Goal: Task Accomplishment & Management: Manage account settings

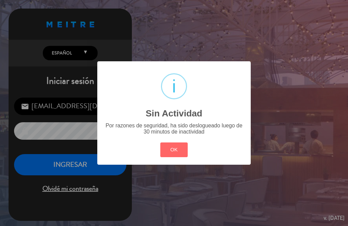
click at [51, 170] on div "? ! i Sin Actividad × Por razones de seguridad, ha sido deslogueado luego de 30…" at bounding box center [174, 113] width 348 height 226
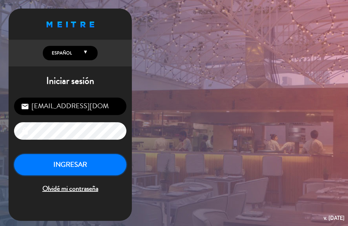
click at [50, 170] on button "INGRESAR" at bounding box center [70, 165] width 112 height 22
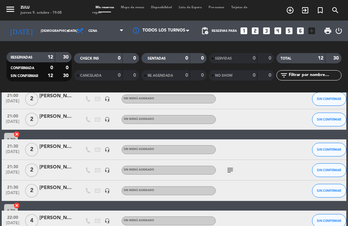
scroll to position [171, 0]
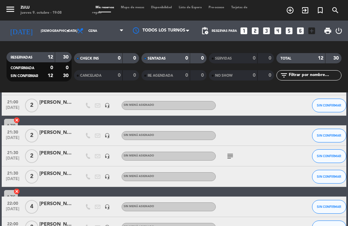
click at [32, 158] on span "2" at bounding box center [31, 156] width 13 height 14
click at [227, 155] on icon "subject" at bounding box center [230, 156] width 8 height 8
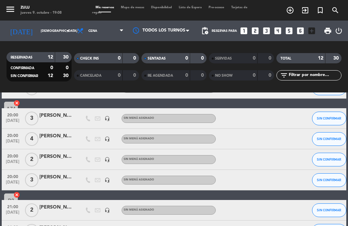
scroll to position [0, 0]
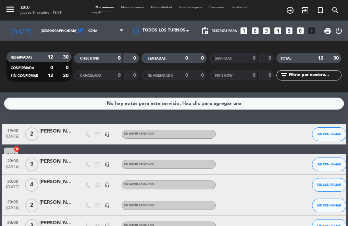
click at [276, 30] on icon "looks_4" at bounding box center [277, 30] width 9 height 9
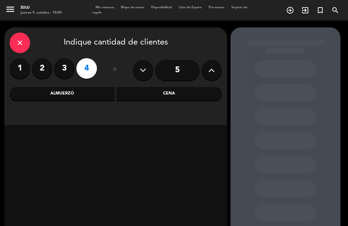
click at [141, 91] on div "Cena" at bounding box center [168, 94] width 105 height 14
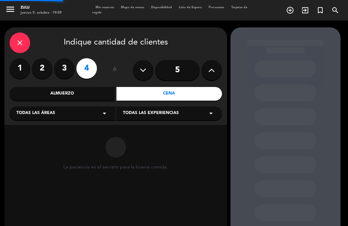
click at [57, 127] on div "La paciencia es el secreto para la buena comida." at bounding box center [115, 177] width 223 height 104
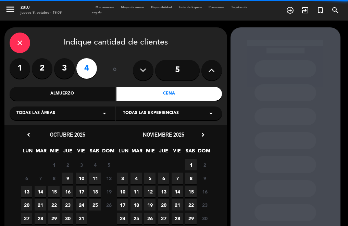
click at [47, 118] on div "Todas las áreas arrow_drop_down" at bounding box center [63, 113] width 106 height 14
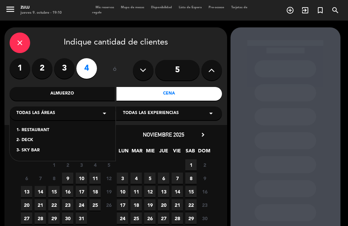
click at [21, 128] on div "1- RESTAURANT" at bounding box center [62, 130] width 92 height 7
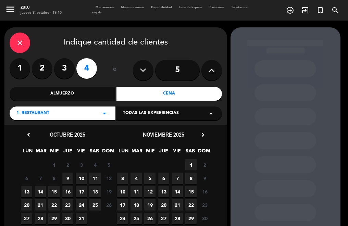
click at [91, 193] on span "18" at bounding box center [94, 191] width 11 height 11
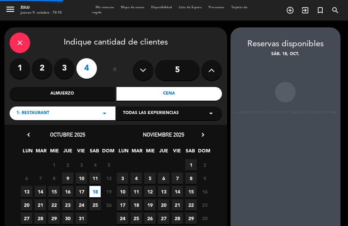
scroll to position [27, 0]
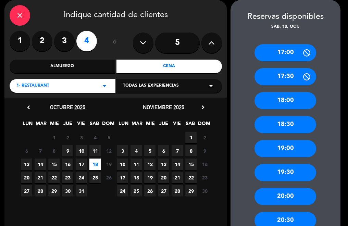
click at [272, 209] on div "17:00 17:30 18:00 18:30 19:00 19:30 20:00 20:30 21:00 21:30 22:00" at bounding box center [285, 168] width 110 height 277
click at [271, 216] on div "20:30" at bounding box center [285, 220] width 62 height 17
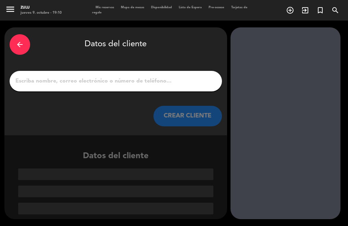
click at [139, 77] on input "1" at bounding box center [116, 81] width 202 height 10
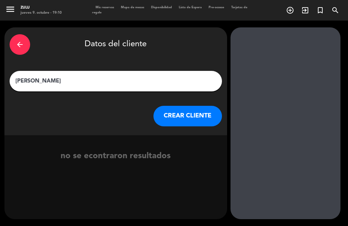
type input "[PERSON_NAME]"
click at [155, 115] on button "CREAR CLIENTE" at bounding box center [187, 116] width 68 height 21
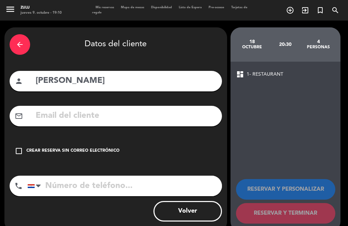
click at [48, 159] on div "check_box_outline_blank Crear reserva sin correo electrónico" at bounding box center [116, 151] width 212 height 21
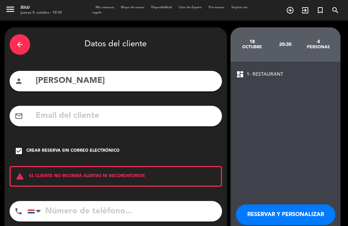
click at [262, 216] on button "RESERVAR Y PERSONALIZAR" at bounding box center [285, 214] width 99 height 21
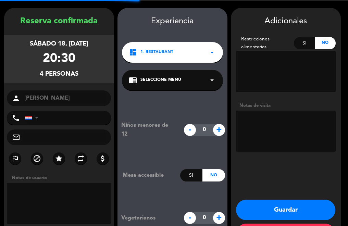
scroll to position [27, 0]
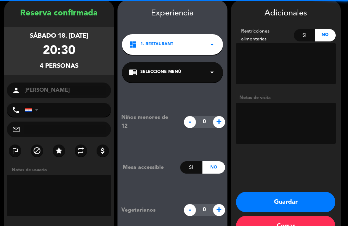
click at [249, 198] on button "Guardar" at bounding box center [285, 202] width 99 height 21
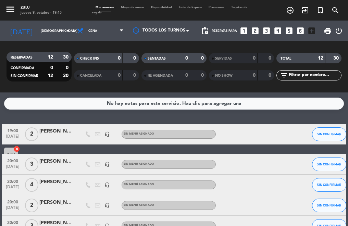
click at [269, 33] on icon "looks_3" at bounding box center [266, 30] width 9 height 9
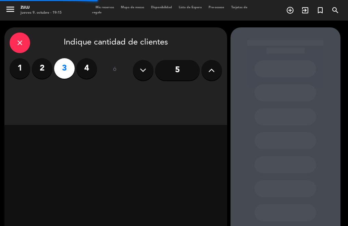
click at [162, 97] on div "close Indique cantidad de clientes 1 2 3 4 ó 5" at bounding box center [115, 76] width 223 height 98
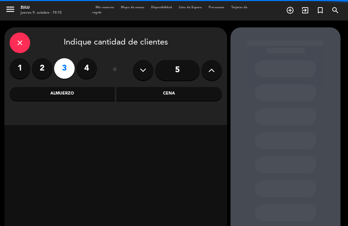
click at [162, 97] on div "Cena" at bounding box center [168, 94] width 105 height 14
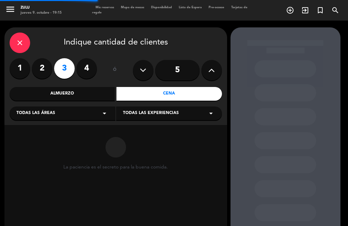
click at [59, 108] on div "Todas las áreas arrow_drop_down" at bounding box center [63, 113] width 106 height 14
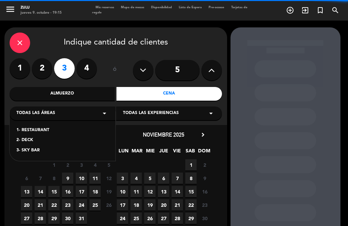
click at [29, 138] on div "2- DECK" at bounding box center [62, 140] width 92 height 7
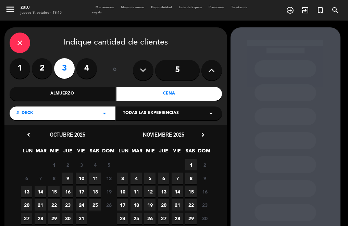
click at [68, 178] on span "9" at bounding box center [67, 178] width 11 height 11
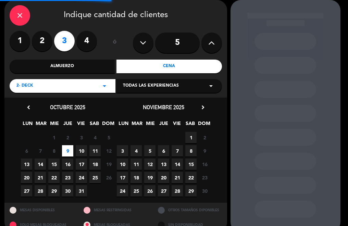
scroll to position [40, 0]
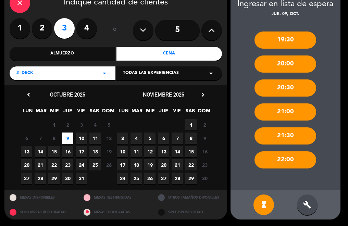
click at [303, 199] on div "build" at bounding box center [307, 205] width 21 height 21
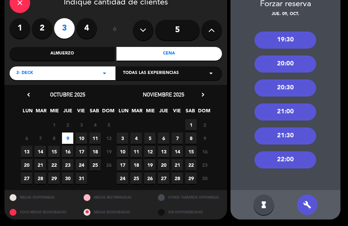
drag, startPoint x: 284, startPoint y: 134, endPoint x: 178, endPoint y: 99, distance: 111.3
click at [276, 131] on div "21:30" at bounding box center [285, 135] width 62 height 17
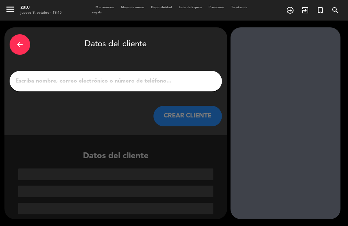
click at [151, 86] on div at bounding box center [116, 81] width 212 height 21
click at [141, 85] on input "1" at bounding box center [116, 81] width 202 height 10
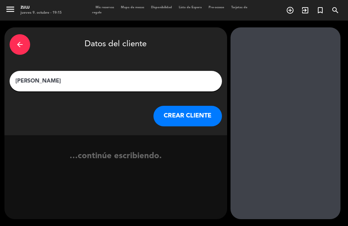
type input "[PERSON_NAME]"
click at [185, 116] on button "CREAR CLIENTE" at bounding box center [187, 116] width 68 height 21
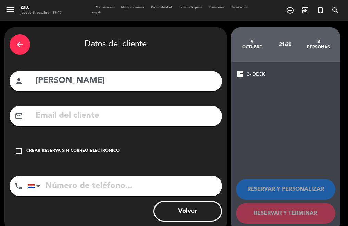
click at [98, 168] on div "arrow_back Datos del cliente person [PERSON_NAME] mail_outline check_box_outlin…" at bounding box center [115, 129] width 223 height 204
drag, startPoint x: 91, startPoint y: 154, endPoint x: 147, endPoint y: 157, distance: 55.5
click at [90, 154] on div "check_box_outline_blank Crear reserva sin correo electrónico" at bounding box center [116, 151] width 212 height 21
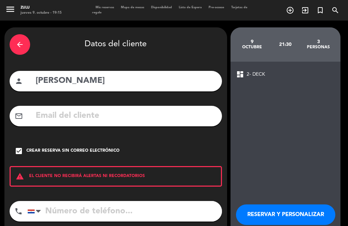
click at [243, 212] on button "RESERVAR Y PERSONALIZAR" at bounding box center [285, 214] width 99 height 21
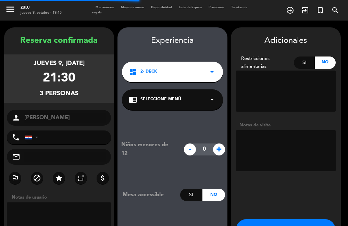
scroll to position [27, 0]
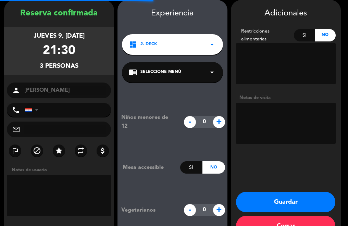
click at [246, 205] on button "Guardar" at bounding box center [285, 202] width 99 height 21
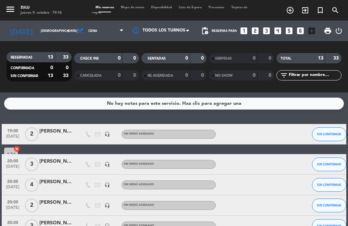
click at [251, 32] on icon "looks_two" at bounding box center [255, 30] width 9 height 9
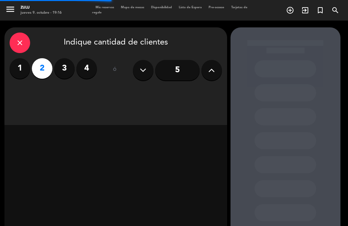
click at [130, 88] on div "close Indique cantidad de clientes 1 2 3 4 ó 5" at bounding box center [115, 76] width 223 height 98
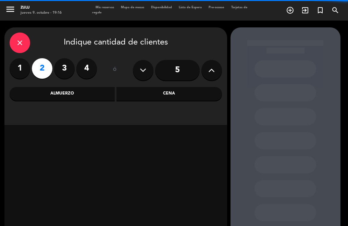
click at [129, 90] on div "Cena" at bounding box center [168, 94] width 105 height 14
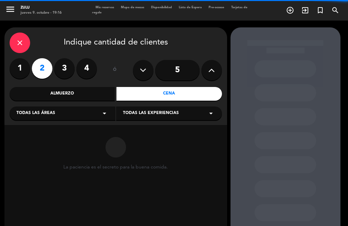
drag, startPoint x: 80, startPoint y: 114, endPoint x: 71, endPoint y: 115, distance: 9.6
click at [77, 114] on div "Todas las áreas arrow_drop_down" at bounding box center [63, 113] width 106 height 14
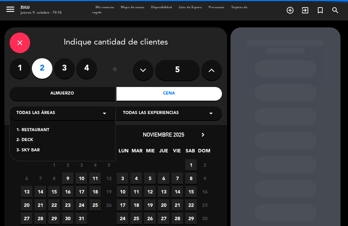
click at [21, 139] on div "2- DECK" at bounding box center [62, 140] width 92 height 7
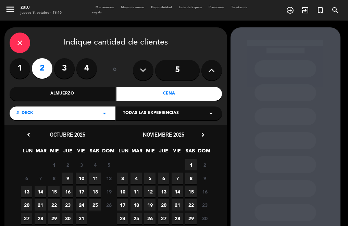
click at [80, 177] on span "10" at bounding box center [81, 178] width 11 height 11
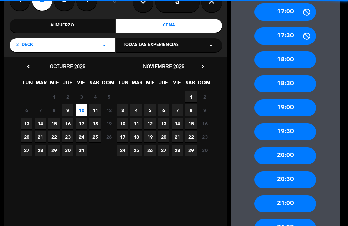
scroll to position [74, 0]
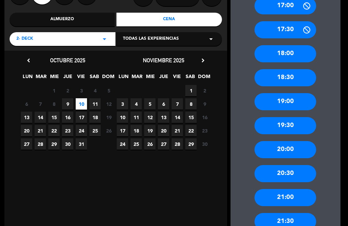
click at [281, 173] on div "20:30" at bounding box center [285, 173] width 62 height 17
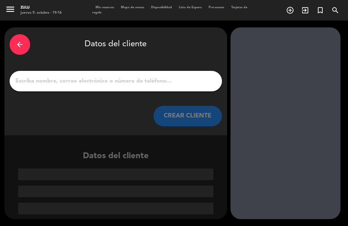
scroll to position [0, 0]
click at [114, 77] on input "1" at bounding box center [116, 81] width 202 height 10
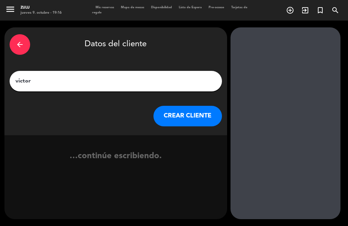
type input "victor"
drag, startPoint x: 172, startPoint y: 121, endPoint x: 166, endPoint y: 123, distance: 5.9
click at [166, 123] on button "CREAR CLIENTE" at bounding box center [187, 116] width 68 height 21
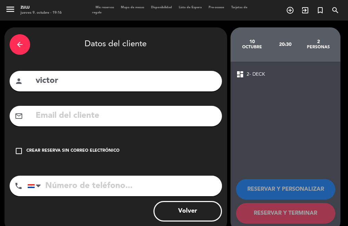
click at [106, 142] on div "check_box_outline_blank Crear reserva sin correo electrónico" at bounding box center [116, 151] width 212 height 21
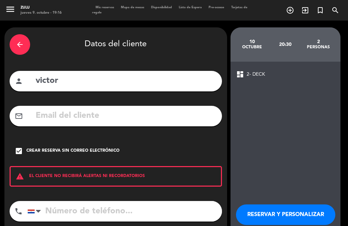
drag, startPoint x: 265, startPoint y: 203, endPoint x: 262, endPoint y: 206, distance: 4.1
click at [264, 203] on div "RESERVAR Y PERSONALIZAR RESERVAR Y TERMINAR" at bounding box center [285, 223] width 99 height 67
click at [259, 215] on button "RESERVAR Y PERSONALIZAR" at bounding box center [285, 214] width 99 height 21
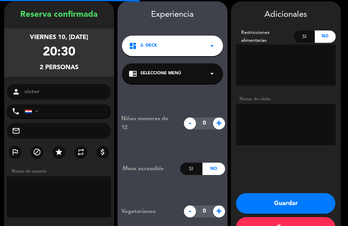
scroll to position [27, 0]
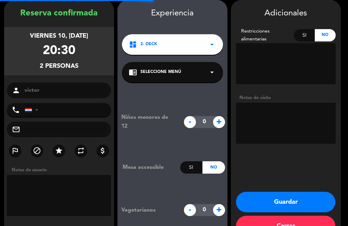
drag, startPoint x: 259, startPoint y: 190, endPoint x: 253, endPoint y: 190, distance: 6.2
click at [255, 189] on div "Adicionales Restricciones alimentarias Si No Notas de visita Guardar Cerrar" at bounding box center [286, 120] width 110 height 240
click at [246, 205] on button "Guardar" at bounding box center [285, 202] width 99 height 21
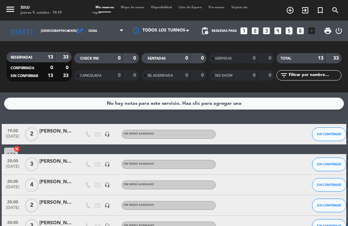
click at [289, 31] on icon "looks_5" at bounding box center [289, 30] width 9 height 9
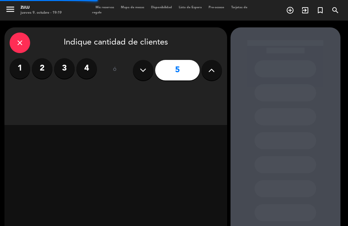
click at [156, 93] on div "close Indique cantidad de clientes 1 2 3 4 ó 5" at bounding box center [115, 76] width 223 height 98
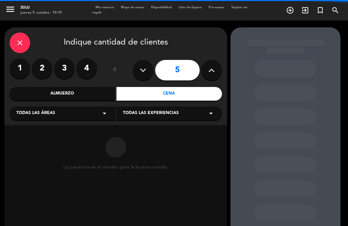
click at [154, 93] on div "Cena" at bounding box center [168, 94] width 105 height 14
click at [66, 107] on div "Todas las áreas arrow_drop_down Todas las experiencias arrow_drop_down" at bounding box center [116, 112] width 212 height 15
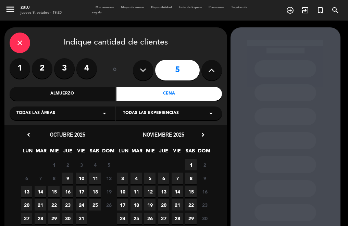
click at [10, 39] on div "close Indique cantidad de clientes" at bounding box center [116, 43] width 212 height 21
click at [20, 41] on icon "close" at bounding box center [20, 43] width 8 height 8
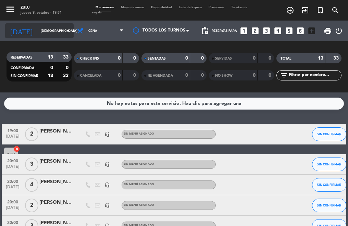
click at [43, 32] on input "[DEMOGRAPHIC_DATA] [DATE]" at bounding box center [59, 31] width 45 height 11
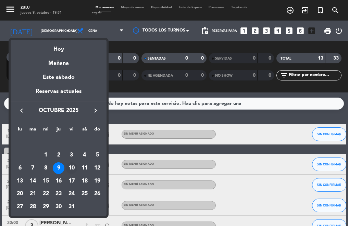
click at [68, 166] on div "10" at bounding box center [72, 168] width 12 height 12
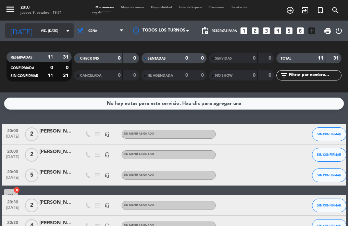
click at [43, 31] on input "vie. [DATE]" at bounding box center [59, 31] width 45 height 11
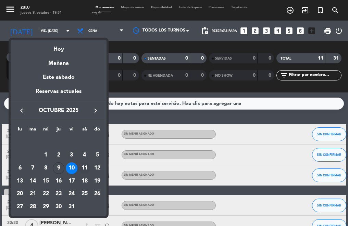
click at [82, 165] on div "11" at bounding box center [85, 168] width 12 height 12
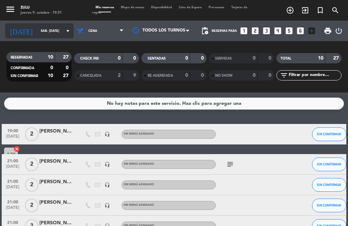
click at [43, 35] on input "sáb. [DATE]" at bounding box center [59, 31] width 45 height 11
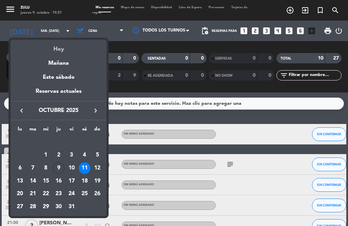
click at [57, 45] on div "Hoy" at bounding box center [59, 47] width 96 height 14
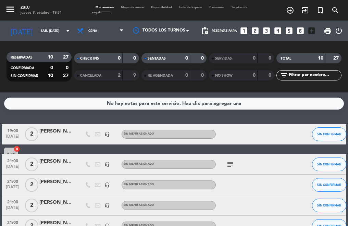
type input "[DEMOGRAPHIC_DATA] [DATE]"
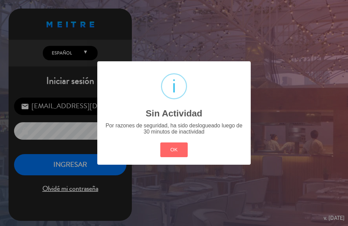
click at [60, 161] on div "? ! i Sin Actividad × Por razones de seguridad, ha sido deslogueado luego de 30…" at bounding box center [174, 113] width 348 height 226
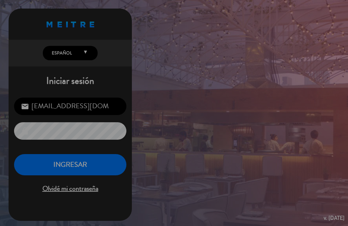
drag, startPoint x: 75, startPoint y: 148, endPoint x: 77, endPoint y: 143, distance: 5.9
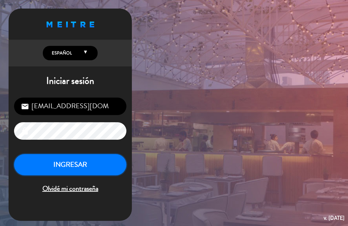
drag, startPoint x: 77, startPoint y: 143, endPoint x: 118, endPoint y: 162, distance: 45.2
click at [118, 162] on button "INGRESAR" at bounding box center [70, 165] width 112 height 22
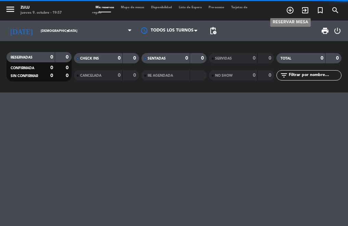
click at [287, 11] on icon "add_circle_outline" at bounding box center [290, 10] width 8 height 8
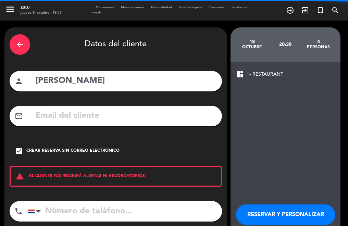
click at [104, 7] on span "Mis reservas" at bounding box center [104, 7] width 25 height 3
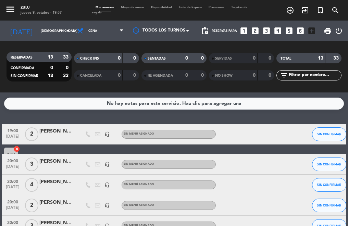
click at [256, 28] on icon "looks_two" at bounding box center [255, 30] width 9 height 9
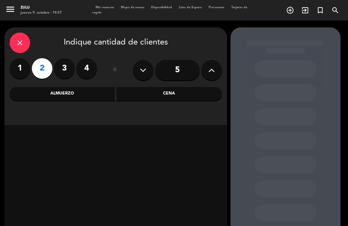
click at [166, 95] on div "Cena" at bounding box center [168, 94] width 105 height 14
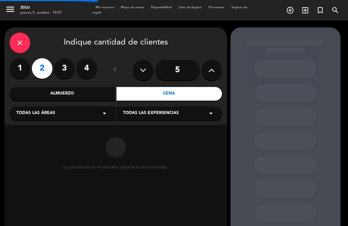
click at [66, 115] on div "Todas las áreas arrow_drop_down" at bounding box center [63, 113] width 106 height 14
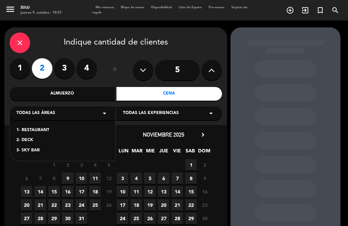
click at [84, 176] on span "10" at bounding box center [81, 178] width 11 height 11
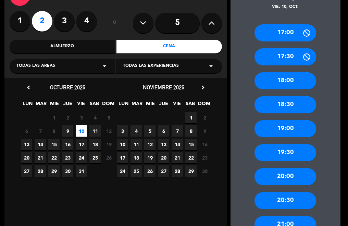
scroll to position [96, 0]
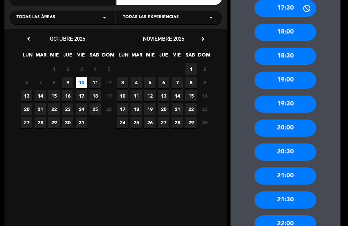
click at [294, 175] on div "21:00" at bounding box center [285, 175] width 62 height 17
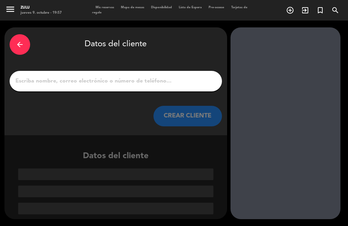
click at [130, 81] on input "1" at bounding box center [116, 81] width 202 height 10
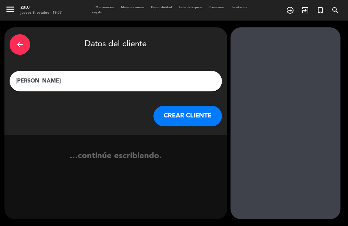
type input "[PERSON_NAME]"
drag, startPoint x: 170, startPoint y: 127, endPoint x: 118, endPoint y: 138, distance: 52.5
click at [169, 127] on div "arrow_back Datos del cliente [PERSON_NAME] CLIENTE" at bounding box center [115, 81] width 223 height 108
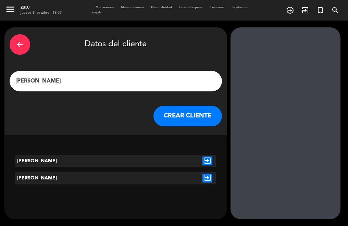
click at [170, 124] on button "CREAR CLIENTE" at bounding box center [187, 116] width 68 height 21
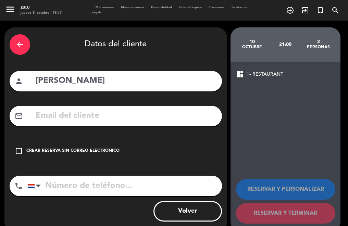
click at [75, 160] on div "check_box_outline_blank Crear reserva sin correo electrónico" at bounding box center [116, 151] width 212 height 21
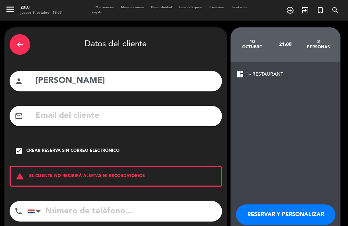
click at [277, 210] on button "RESERVAR Y PERSONALIZAR" at bounding box center [285, 214] width 99 height 21
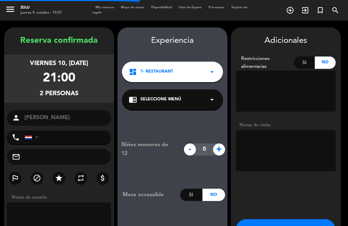
scroll to position [27, 0]
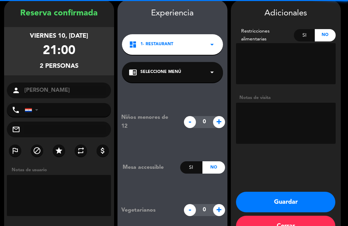
click at [273, 202] on button "Guardar" at bounding box center [285, 202] width 99 height 21
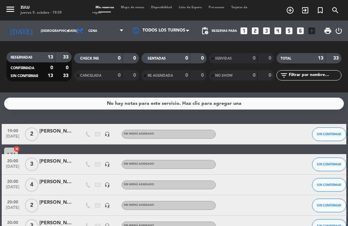
click at [300, 32] on icon "looks_6" at bounding box center [300, 30] width 9 height 9
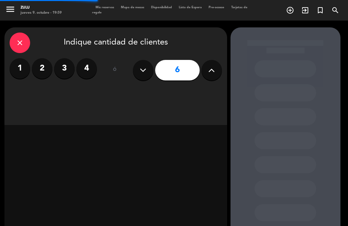
click at [219, 64] on button at bounding box center [211, 70] width 21 height 21
click at [219, 65] on button at bounding box center [211, 70] width 21 height 21
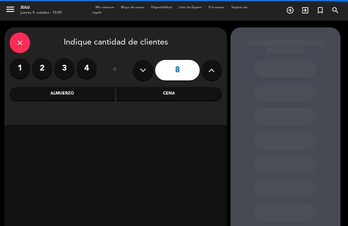
click at [219, 65] on button at bounding box center [211, 70] width 21 height 21
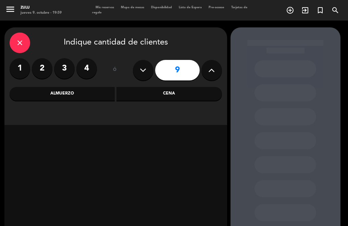
click at [187, 101] on div "close Indique cantidad de clientes 1 2 3 4 ó 9 Almuerzo Cena" at bounding box center [115, 76] width 223 height 98
click at [211, 66] on icon at bounding box center [211, 70] width 7 height 10
type input "10"
drag, startPoint x: 184, startPoint y: 90, endPoint x: 181, endPoint y: 92, distance: 3.9
click at [183, 90] on div "Cena" at bounding box center [168, 94] width 105 height 14
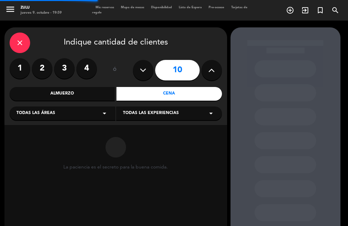
click at [49, 107] on div "Todas las áreas arrow_drop_down" at bounding box center [63, 113] width 106 height 14
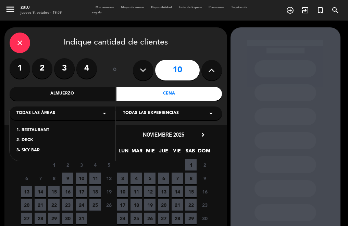
click at [43, 128] on div "1- RESTAURANT" at bounding box center [62, 130] width 92 height 7
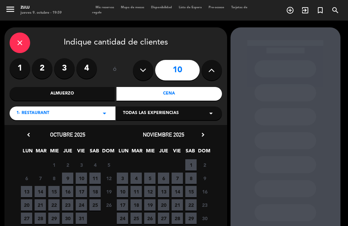
drag, startPoint x: 95, startPoint y: 183, endPoint x: 99, endPoint y: 185, distance: 4.0
click at [101, 184] on div "6 7 8 9 10 11 12 Cerrado" at bounding box center [68, 178] width 96 height 13
click at [99, 174] on span "11" at bounding box center [94, 178] width 11 height 11
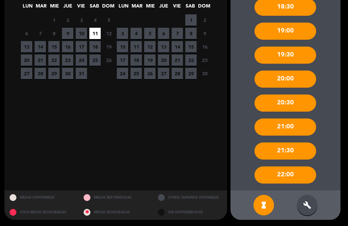
scroll to position [146, 0]
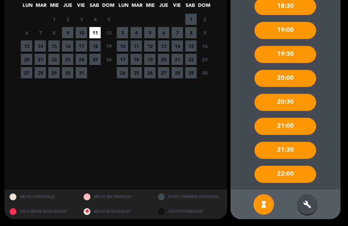
click at [310, 200] on icon "build" at bounding box center [307, 204] width 8 height 8
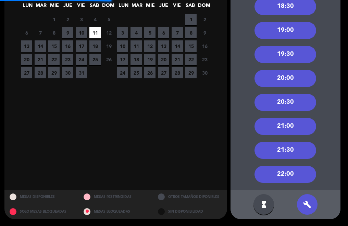
click at [287, 126] on div "21:00" at bounding box center [285, 126] width 62 height 17
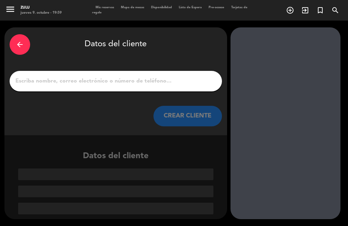
click at [146, 78] on input "1" at bounding box center [116, 81] width 202 height 10
paste input "[PERSON_NAME]"
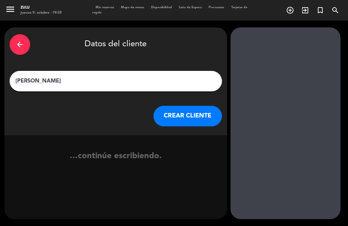
type input "[PERSON_NAME]"
click at [172, 119] on button "CREAR CLIENTE" at bounding box center [187, 116] width 68 height 21
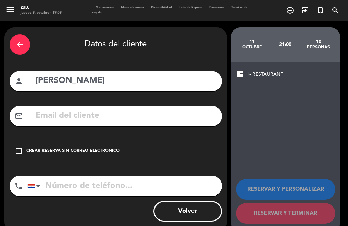
click at [78, 136] on div "arrow_back Datos del cliente person [PERSON_NAME] mail_outline check_box_outlin…" at bounding box center [115, 129] width 223 height 204
click at [77, 149] on div "Crear reserva sin correo electrónico" at bounding box center [72, 151] width 93 height 7
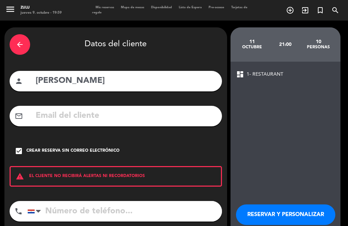
click at [255, 206] on button "RESERVAR Y PERSONALIZAR" at bounding box center [285, 214] width 99 height 21
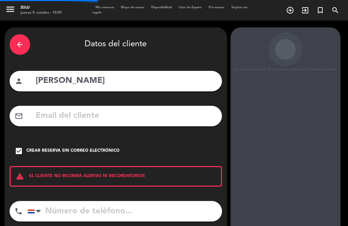
scroll to position [27, 0]
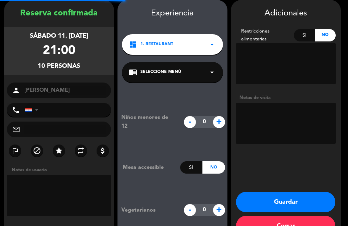
click at [267, 125] on textarea at bounding box center [286, 123] width 100 height 41
type textarea "900 mil sala vip"
click at [275, 199] on button "Guardar" at bounding box center [285, 202] width 99 height 21
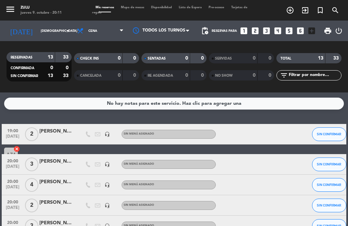
click at [296, 72] on input "text" at bounding box center [314, 76] width 53 height 8
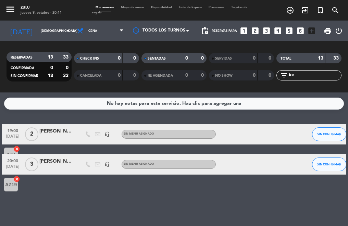
type input "be"
click at [332, 166] on button "SIN CONFIRMAR" at bounding box center [329, 165] width 34 height 14
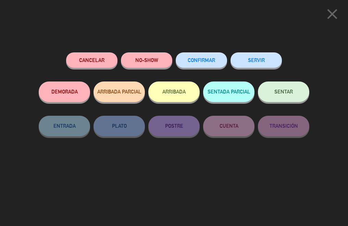
click at [286, 92] on span "SENTAR" at bounding box center [283, 92] width 18 height 6
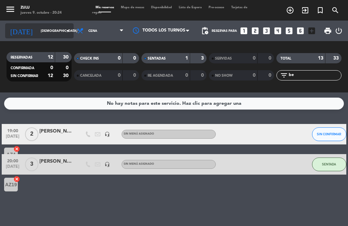
click at [32, 25] on div "[DATE] jue. [DATE] arrow_drop_down" at bounding box center [39, 30] width 68 height 15
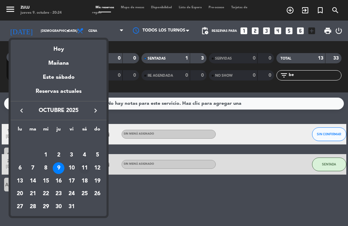
click at [84, 167] on div "11" at bounding box center [85, 168] width 12 height 12
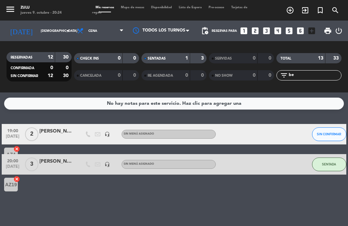
type input "sáb. [DATE]"
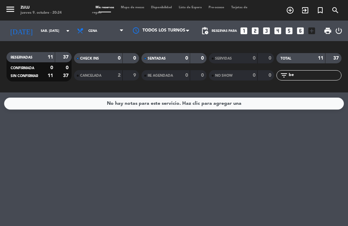
drag, startPoint x: 299, startPoint y: 76, endPoint x: 283, endPoint y: 75, distance: 16.9
click at [283, 75] on div "filter_list be" at bounding box center [308, 75] width 65 height 10
type input "ali"
click at [288, 33] on icon "looks_5" at bounding box center [289, 30] width 9 height 9
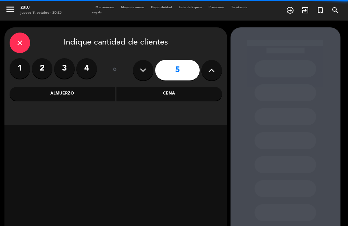
drag, startPoint x: 149, startPoint y: 89, endPoint x: 102, endPoint y: 101, distance: 48.9
click at [145, 90] on div "Cena" at bounding box center [168, 94] width 105 height 14
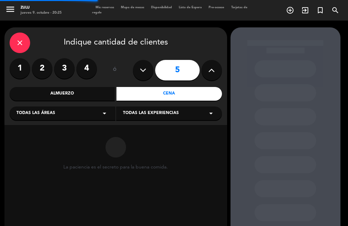
drag, startPoint x: 70, startPoint y: 114, endPoint x: 57, endPoint y: 119, distance: 14.2
click at [68, 115] on div "Todas las áreas arrow_drop_down" at bounding box center [63, 113] width 106 height 14
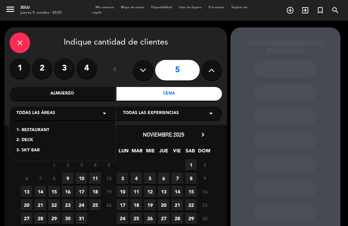
click at [25, 141] on div "2- DECK" at bounding box center [62, 140] width 92 height 7
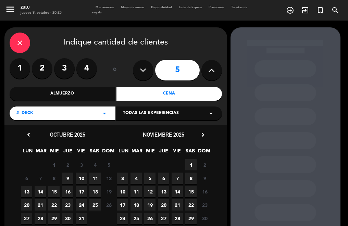
click at [96, 176] on span "11" at bounding box center [94, 178] width 11 height 11
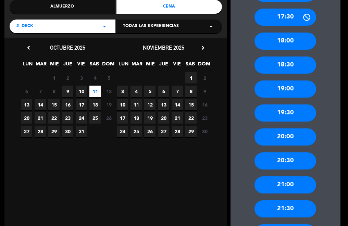
scroll to position [96, 0]
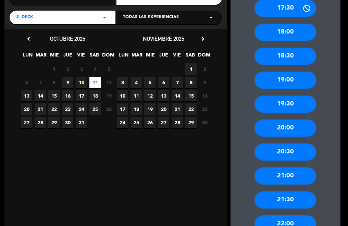
click at [281, 173] on div "21:00" at bounding box center [285, 175] width 62 height 17
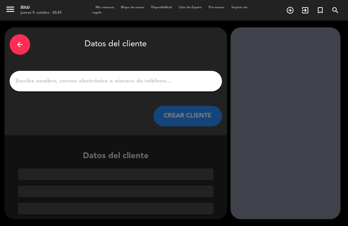
scroll to position [0, 0]
click at [118, 80] on input "1" at bounding box center [116, 81] width 202 height 10
paste input "[PERSON_NAME]"
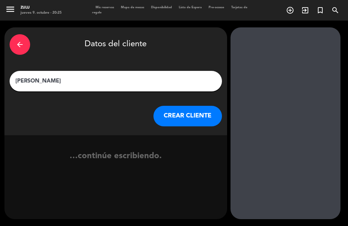
type input "[PERSON_NAME]"
click at [169, 121] on button "CREAR CLIENTE" at bounding box center [187, 116] width 68 height 21
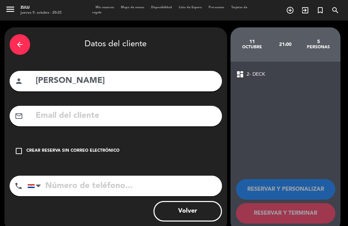
click at [127, 145] on div "check_box_outline_blank Crear reserva sin correo electrónico" at bounding box center [116, 151] width 212 height 21
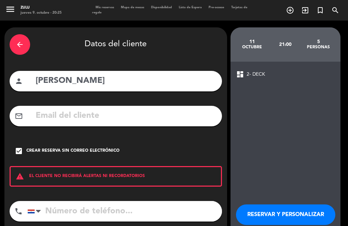
click at [251, 214] on button "RESERVAR Y PERSONALIZAR" at bounding box center [285, 214] width 99 height 21
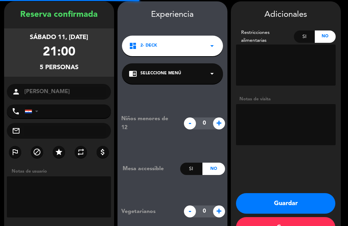
scroll to position [27, 0]
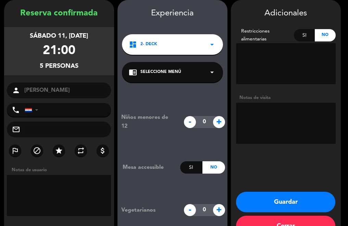
click at [252, 205] on button "Guardar" at bounding box center [285, 202] width 99 height 21
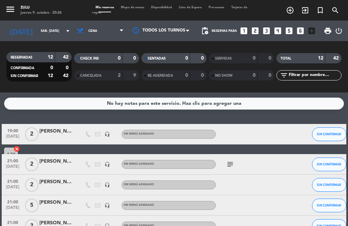
click at [243, 31] on icon "looks_one" at bounding box center [243, 30] width 9 height 9
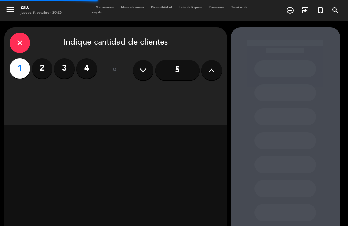
click at [162, 96] on div "close Indique cantidad de clientes 1 2 3 4 ó 5" at bounding box center [115, 76] width 223 height 98
click at [159, 95] on div "close Indique cantidad de clientes 1 2 3 4 ó 5" at bounding box center [115, 76] width 223 height 98
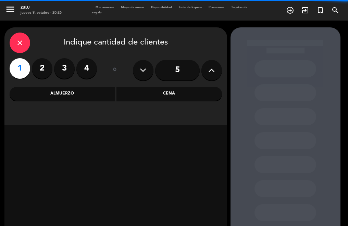
click at [156, 96] on div "Cena" at bounding box center [168, 94] width 105 height 14
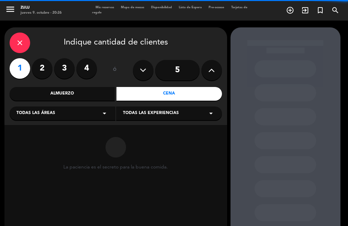
drag, startPoint x: 57, startPoint y: 110, endPoint x: 48, endPoint y: 117, distance: 11.9
click at [55, 111] on div "Todas las áreas arrow_drop_down" at bounding box center [63, 113] width 106 height 14
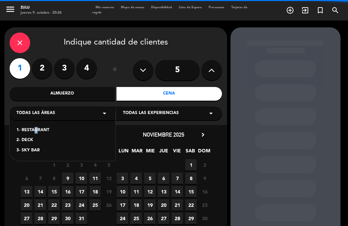
click at [30, 134] on div "1- RESTAURANT 2- DECK 3- SKY BAR" at bounding box center [63, 136] width 106 height 49
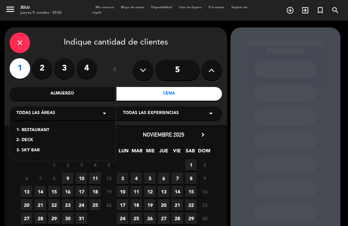
drag, startPoint x: 30, startPoint y: 134, endPoint x: 26, endPoint y: 131, distance: 4.9
click at [26, 131] on div "1- RESTAURANT" at bounding box center [62, 130] width 92 height 7
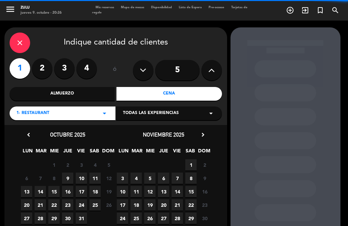
drag, startPoint x: 81, startPoint y: 175, endPoint x: 88, endPoint y: 174, distance: 6.9
click at [80, 174] on span "10" at bounding box center [81, 178] width 11 height 11
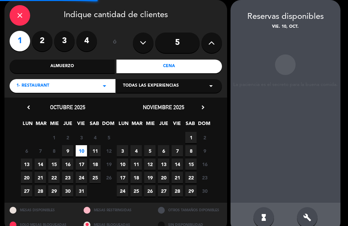
scroll to position [40, 0]
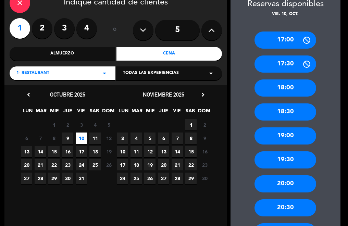
click at [297, 181] on div "20:00" at bounding box center [285, 183] width 62 height 17
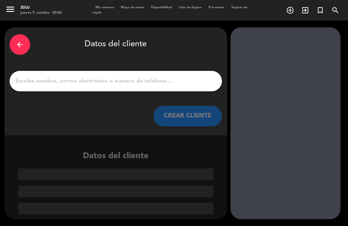
scroll to position [0, 0]
click at [136, 75] on div at bounding box center [116, 81] width 212 height 21
click at [137, 86] on input "1" at bounding box center [116, 81] width 202 height 10
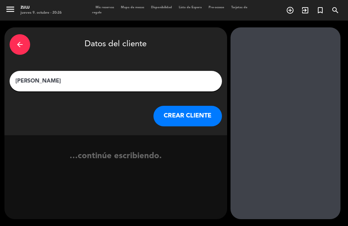
type input "[PERSON_NAME]"
click at [200, 125] on button "CREAR CLIENTE" at bounding box center [187, 116] width 68 height 21
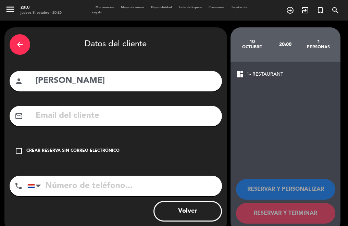
drag, startPoint x: 83, startPoint y: 140, endPoint x: 82, endPoint y: 148, distance: 8.0
click at [83, 140] on div "arrow_back Datos del cliente person [PERSON_NAME] mail_outline check_box_outlin…" at bounding box center [115, 129] width 223 height 204
click at [88, 151] on div "Crear reserva sin correo electrónico" at bounding box center [72, 151] width 93 height 7
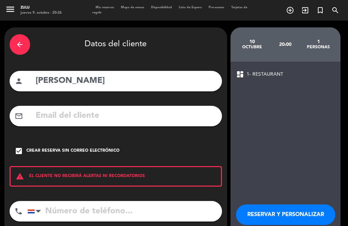
click at [262, 216] on button "RESERVAR Y PERSONALIZAR" at bounding box center [285, 214] width 99 height 21
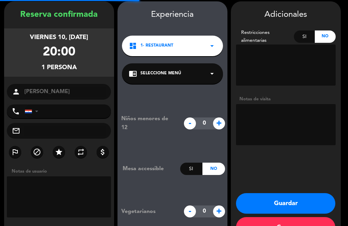
scroll to position [27, 0]
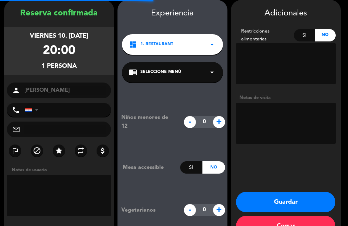
click at [258, 206] on button "Guardar" at bounding box center [285, 202] width 99 height 21
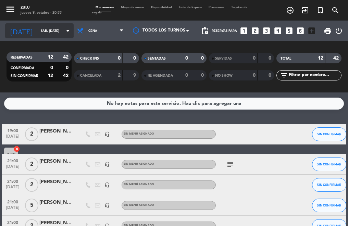
click at [45, 28] on input "sáb. [DATE]" at bounding box center [59, 31] width 45 height 11
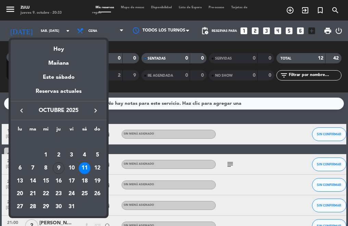
drag, startPoint x: 66, startPoint y: 43, endPoint x: 63, endPoint y: 46, distance: 4.1
click at [64, 45] on div "Hoy" at bounding box center [59, 47] width 96 height 14
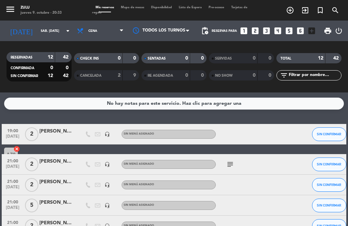
type input "[DEMOGRAPHIC_DATA] [DATE]"
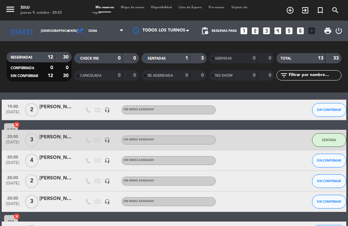
scroll to position [34, 0]
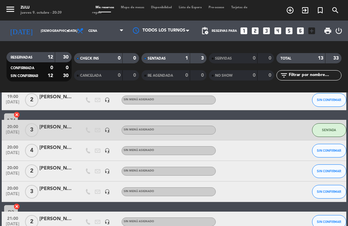
click at [254, 29] on icon "looks_two" at bounding box center [255, 30] width 9 height 9
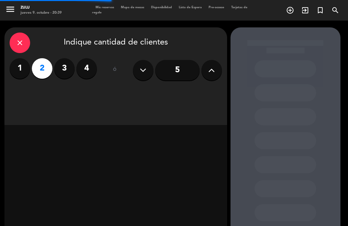
click at [154, 100] on div "close Indique cantidad de clientes 1 2 3 4 ó 5" at bounding box center [115, 76] width 223 height 98
click at [153, 101] on div "close Indique cantidad de clientes 1 2 3 4 ó 5" at bounding box center [115, 76] width 223 height 98
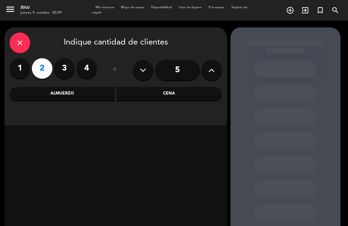
drag, startPoint x: 150, startPoint y: 96, endPoint x: 110, endPoint y: 99, distance: 40.2
click at [147, 97] on div "Cena" at bounding box center [168, 94] width 105 height 14
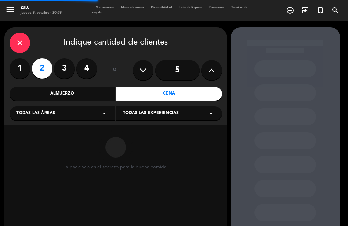
click at [81, 105] on div "close Indique cantidad de clientes 1 2 3 4 ó 5 Almuerzo Cena Todas las áreas ar…" at bounding box center [115, 76] width 223 height 98
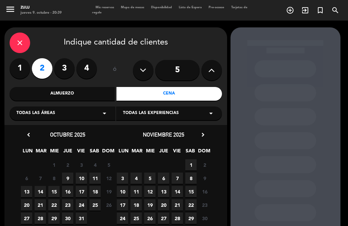
click at [71, 176] on span "9" at bounding box center [67, 178] width 11 height 11
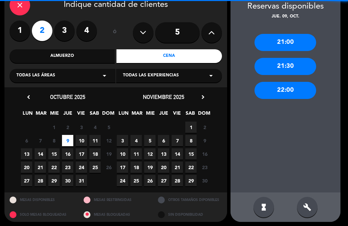
scroll to position [40, 0]
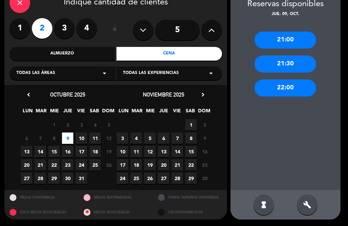
drag, startPoint x: 282, startPoint y: 87, endPoint x: 158, endPoint y: 66, distance: 126.4
click at [279, 87] on div "22:00" at bounding box center [285, 87] width 62 height 17
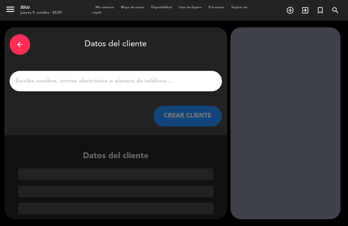
click at [129, 87] on div at bounding box center [116, 81] width 212 height 21
click at [129, 83] on input "1" at bounding box center [116, 81] width 202 height 10
paste input "[PERSON_NAME]"
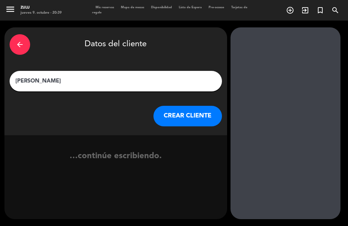
type input "[PERSON_NAME]"
click at [180, 109] on button "CREAR CLIENTE" at bounding box center [187, 116] width 68 height 21
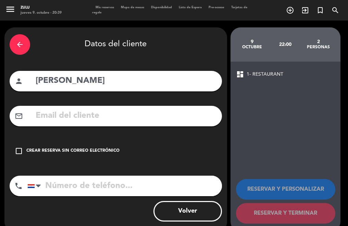
click at [122, 136] on div "arrow_back Datos del cliente person [PERSON_NAME] mail_outline check_box_outlin…" at bounding box center [115, 129] width 223 height 204
click at [108, 151] on div "Crear reserva sin correo electrónico" at bounding box center [72, 151] width 93 height 7
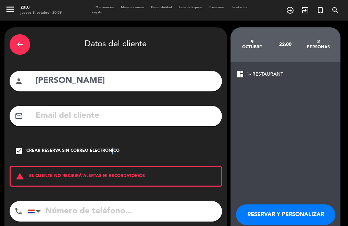
click at [243, 215] on button "RESERVAR Y PERSONALIZAR" at bounding box center [285, 214] width 99 height 21
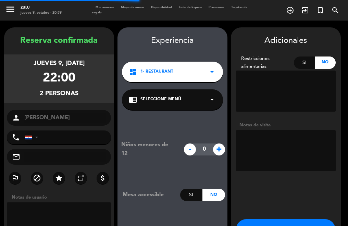
scroll to position [27, 0]
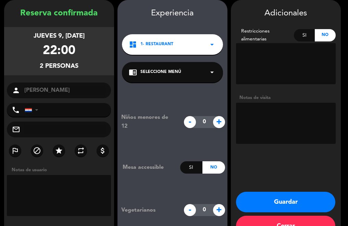
click at [255, 126] on textarea at bounding box center [286, 123] width 100 height 41
type textarea "300.000"
click at [248, 194] on button "Guardar" at bounding box center [285, 202] width 99 height 21
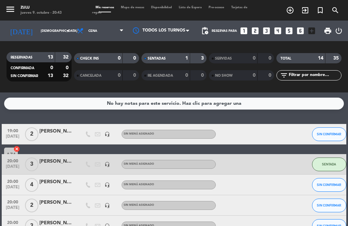
click at [297, 29] on icon "looks_6" at bounding box center [300, 30] width 9 height 9
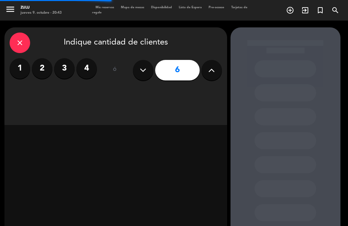
click at [214, 72] on icon at bounding box center [211, 70] width 7 height 10
click at [215, 72] on icon at bounding box center [211, 70] width 7 height 10
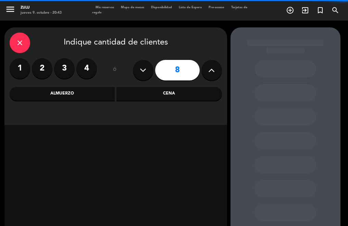
click at [214, 73] on icon at bounding box center [211, 70] width 7 height 10
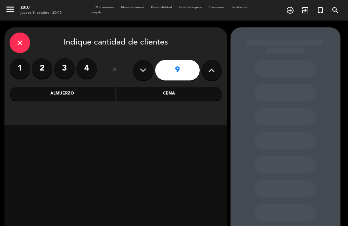
drag, startPoint x: 146, startPoint y: 73, endPoint x: 144, endPoint y: 85, distance: 11.4
click at [144, 76] on button at bounding box center [143, 70] width 21 height 21
type input "8"
drag, startPoint x: 146, startPoint y: 91, endPoint x: 109, endPoint y: 101, distance: 37.6
click at [146, 91] on div "Cena" at bounding box center [168, 94] width 105 height 14
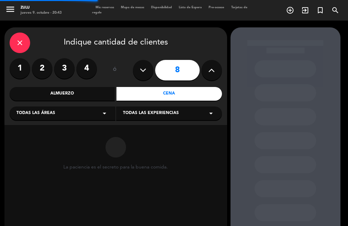
click at [66, 114] on div "Todas las áreas arrow_drop_down" at bounding box center [63, 113] width 106 height 14
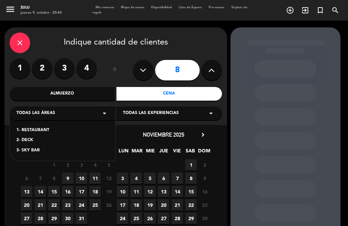
click at [29, 139] on div "2- DECK" at bounding box center [62, 140] width 92 height 7
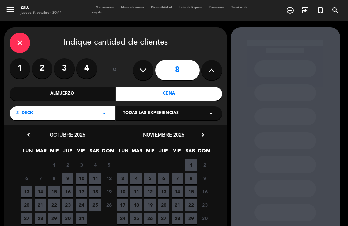
click at [66, 172] on div "6 7 8 9 10 11 12 Cerrado" at bounding box center [68, 178] width 96 height 13
click at [71, 180] on span "9" at bounding box center [67, 178] width 11 height 11
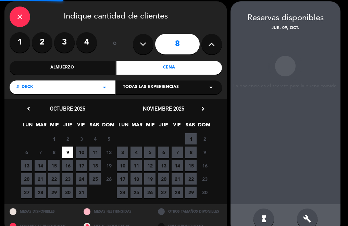
scroll to position [27, 0]
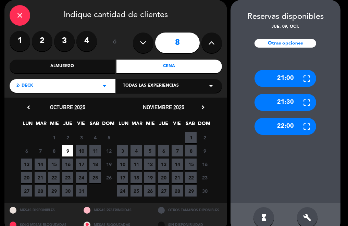
click at [287, 132] on div "22:00" at bounding box center [285, 126] width 62 height 17
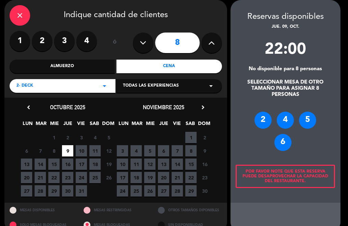
drag, startPoint x: 283, startPoint y: 146, endPoint x: 250, endPoint y: 136, distance: 33.6
click at [277, 147] on div "6" at bounding box center [282, 142] width 17 height 17
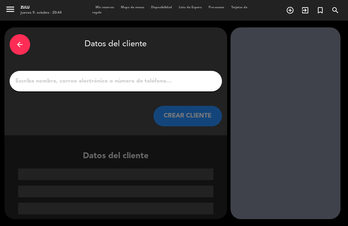
click at [143, 75] on div at bounding box center [116, 81] width 212 height 21
click at [140, 84] on input "1" at bounding box center [116, 81] width 202 height 10
paste input "[PERSON_NAME]"
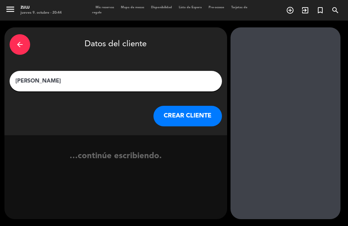
type input "[PERSON_NAME]"
click at [181, 115] on button "CREAR CLIENTE" at bounding box center [187, 116] width 68 height 21
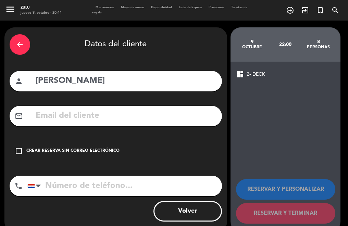
click at [88, 136] on div "arrow_back Datos del cliente person Louis mail_outline check_box_outline_blank …" at bounding box center [115, 129] width 223 height 204
click at [95, 150] on div "Crear reserva sin correo electrónico" at bounding box center [72, 151] width 93 height 7
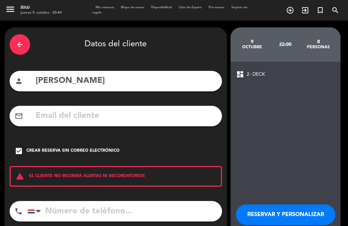
click at [254, 204] on div "RESERVAR Y PERSONALIZAR RESERVAR Y TERMINAR" at bounding box center [285, 223] width 99 height 67
click at [250, 211] on button "RESERVAR Y PERSONALIZAR" at bounding box center [285, 214] width 99 height 21
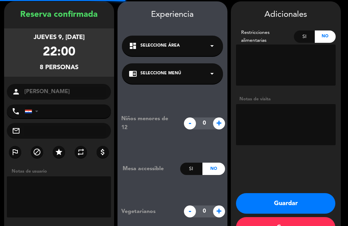
scroll to position [27, 0]
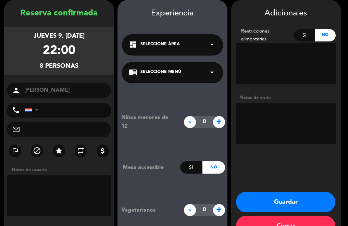
click at [247, 201] on button "Guardar" at bounding box center [285, 202] width 99 height 21
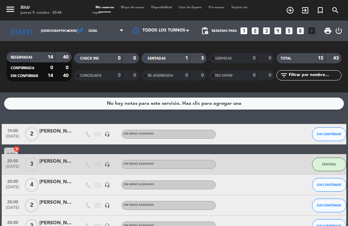
click at [292, 77] on input "text" at bounding box center [314, 76] width 53 height 8
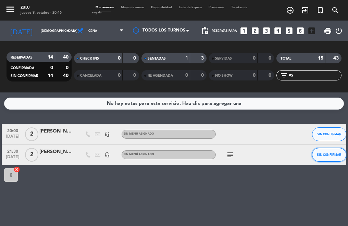
click at [323, 160] on button "SIN CONFIRMAR" at bounding box center [329, 155] width 34 height 14
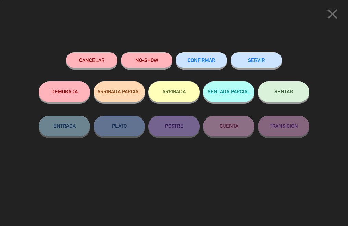
click at [271, 106] on div "SENTAR" at bounding box center [283, 98] width 51 height 34
click at [272, 91] on button "SENTAR" at bounding box center [283, 91] width 51 height 21
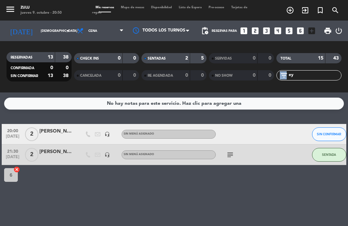
drag, startPoint x: 301, startPoint y: 84, endPoint x: 292, endPoint y: 73, distance: 13.9
click at [290, 78] on div "TOTAL 15 43 filter_list ey" at bounding box center [308, 67] width 67 height 38
drag, startPoint x: 296, startPoint y: 72, endPoint x: 288, endPoint y: 77, distance: 9.7
click at [288, 77] on input "ey" at bounding box center [314, 76] width 53 height 8
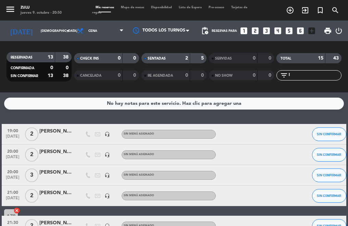
type input "lo"
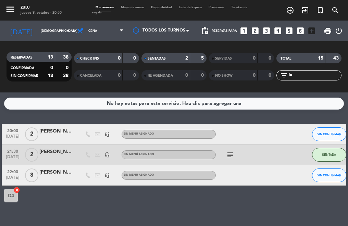
drag, startPoint x: 310, startPoint y: 78, endPoint x: 266, endPoint y: 82, distance: 43.4
click at [267, 83] on div "RESERVADAS 13 38 CONFIRMADA 0 0 SIN CONFIRMAR 13 38 CHECK INS 0 0 CANCELADA 0 0…" at bounding box center [174, 67] width 348 height 38
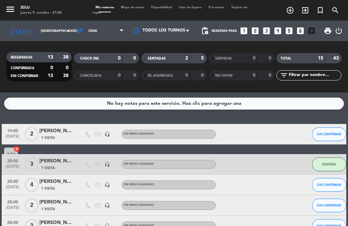
click at [62, 116] on div "No hay notas para este servicio. Haz clic para agregar una 19:00 [DATE] 2 [PERS…" at bounding box center [174, 159] width 348 height 134
click at [307, 78] on input "text" at bounding box center [314, 76] width 53 height 8
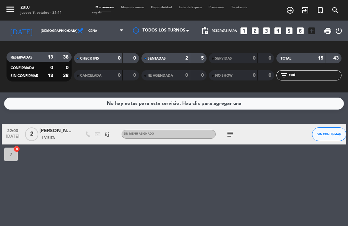
click at [227, 135] on icon "subject" at bounding box center [230, 134] width 8 height 8
click at [23, 138] on div "22:00 [DATE]" at bounding box center [13, 134] width 22 height 20
click at [35, 136] on div "Creada: [DATE]" at bounding box center [47, 134] width 43 height 12
click at [34, 139] on span "2" at bounding box center [31, 134] width 13 height 14
click at [300, 78] on input "rod" at bounding box center [314, 76] width 53 height 8
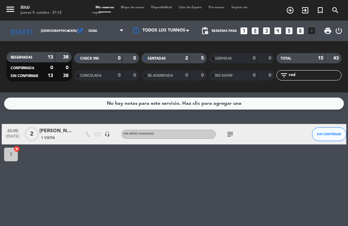
click at [299, 75] on input "rod" at bounding box center [314, 76] width 53 height 8
click at [300, 71] on div "filter_list rod" at bounding box center [308, 75] width 65 height 10
click at [301, 79] on div "filter_list rod" at bounding box center [308, 75] width 65 height 10
click at [301, 72] on input "rod" at bounding box center [314, 76] width 53 height 8
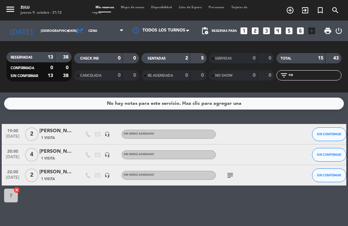
type input "r"
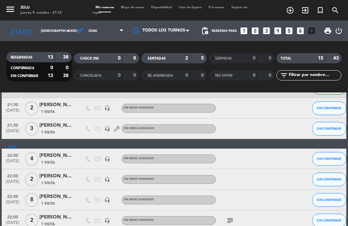
scroll to position [274, 0]
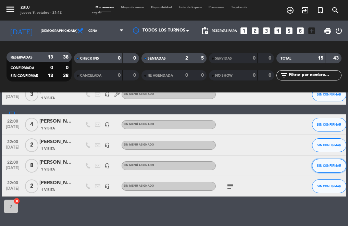
click at [314, 163] on button "SIN CONFIRMAR" at bounding box center [329, 166] width 34 height 14
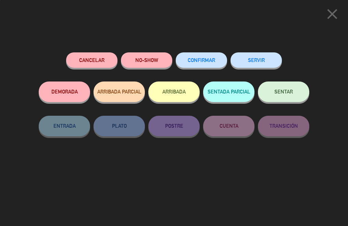
click at [283, 95] on button "SENTAR" at bounding box center [283, 91] width 51 height 21
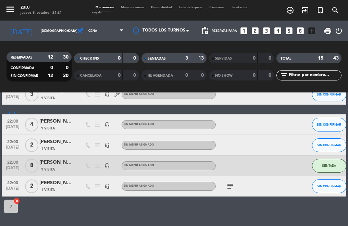
click at [300, 74] on input "text" at bounding box center [314, 76] width 53 height 8
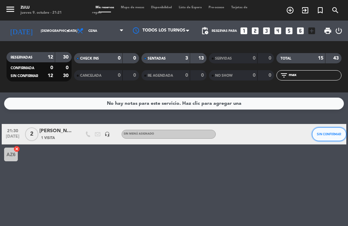
click at [329, 125] on div "SIN CONFIRMAR" at bounding box center [329, 134] width 34 height 20
click at [332, 131] on button "SIN CONFIRMAR" at bounding box center [329, 134] width 34 height 14
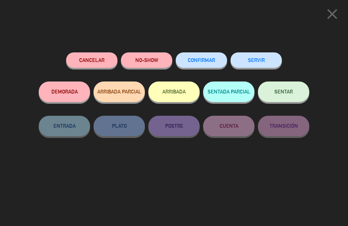
click at [288, 96] on button "SENTAR" at bounding box center [283, 91] width 51 height 21
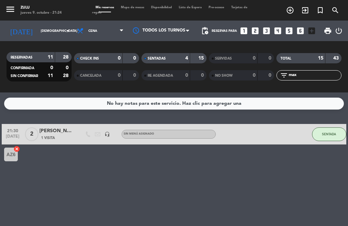
click at [302, 75] on input "max" at bounding box center [314, 76] width 53 height 8
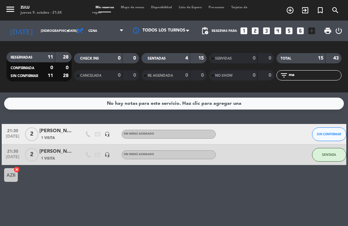
type input "m"
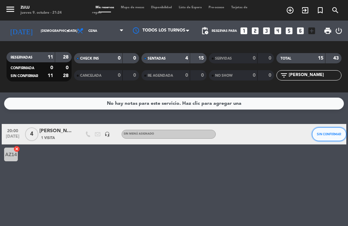
click at [325, 129] on button "SIN CONFIRMAR" at bounding box center [329, 134] width 34 height 14
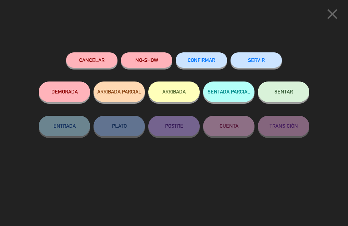
click at [290, 101] on div "SENTAR" at bounding box center [283, 98] width 51 height 34
click at [290, 97] on button "SENTAR" at bounding box center [283, 91] width 51 height 21
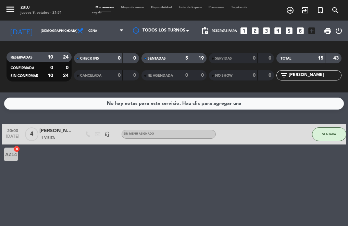
drag, startPoint x: 318, startPoint y: 72, endPoint x: 281, endPoint y: 73, distance: 36.7
click at [281, 73] on div "filter_list [PERSON_NAME]" at bounding box center [308, 75] width 65 height 10
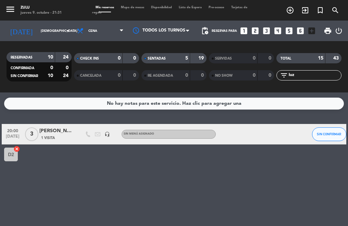
type input "luz"
click at [30, 135] on span "3" at bounding box center [31, 134] width 13 height 14
drag, startPoint x: 302, startPoint y: 76, endPoint x: 280, endPoint y: 69, distance: 23.0
click at [280, 69] on div "TOTAL 15 43 filter_list [PERSON_NAME]" at bounding box center [308, 67] width 67 height 38
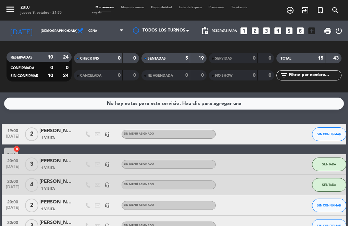
click at [252, 31] on icon "looks_two" at bounding box center [255, 30] width 9 height 9
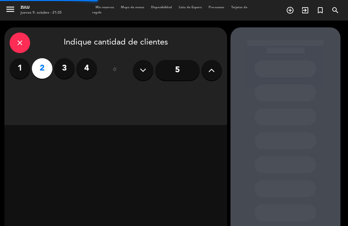
click at [146, 93] on div "close Indique cantidad de clientes 1 2 3 4 ó 5" at bounding box center [115, 76] width 223 height 98
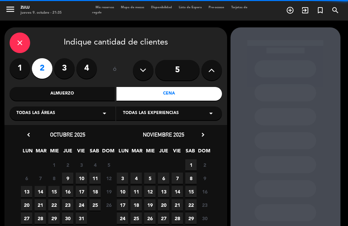
drag, startPoint x: 146, startPoint y: 93, endPoint x: 50, endPoint y: 119, distance: 98.7
click at [57, 116] on div "Todas las áreas arrow_drop_down" at bounding box center [63, 113] width 106 height 14
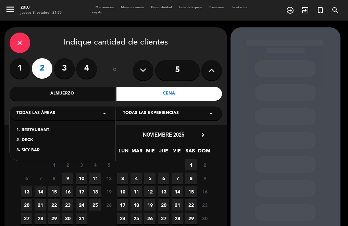
click at [22, 146] on div "1- RESTAURANT 2- DECK 3- SKY BAR" at bounding box center [63, 136] width 106 height 49
click at [21, 140] on div "2- DECK" at bounding box center [62, 140] width 92 height 7
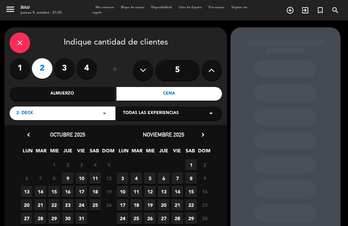
drag, startPoint x: 78, startPoint y: 175, endPoint x: 83, endPoint y: 174, distance: 5.3
click at [78, 176] on span "10" at bounding box center [81, 178] width 11 height 11
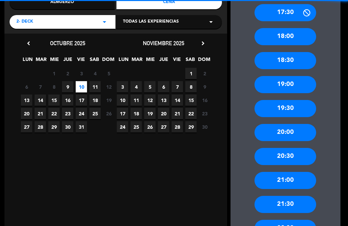
scroll to position [96, 0]
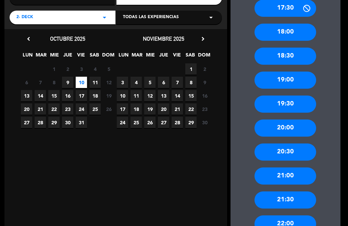
click at [281, 177] on div "21:00" at bounding box center [285, 175] width 62 height 17
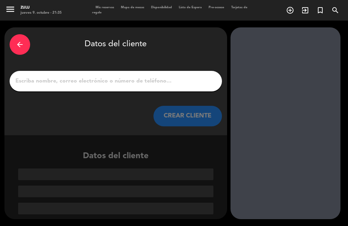
click at [148, 76] on input "1" at bounding box center [116, 81] width 202 height 10
paste input "[PERSON_NAME]"
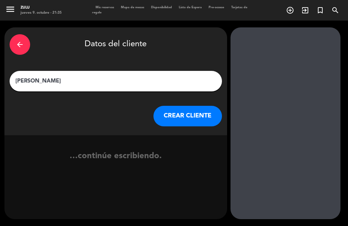
type input "[PERSON_NAME]"
click at [177, 117] on button "CREAR CLIENTE" at bounding box center [187, 116] width 68 height 21
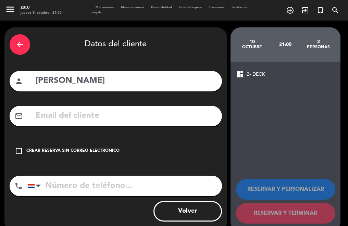
click at [79, 133] on div "arrow_back Datos del cliente person [PERSON_NAME] mail_outline check_box_outlin…" at bounding box center [115, 129] width 223 height 204
drag, startPoint x: 108, startPoint y: 150, endPoint x: 138, endPoint y: 163, distance: 33.0
click at [108, 152] on div "Crear reserva sin correo electrónico" at bounding box center [72, 151] width 93 height 7
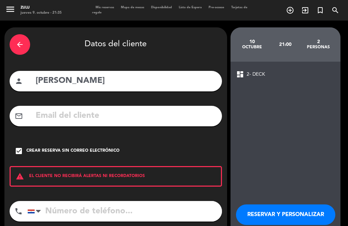
click at [269, 219] on button "RESERVAR Y PERSONALIZAR" at bounding box center [285, 214] width 99 height 21
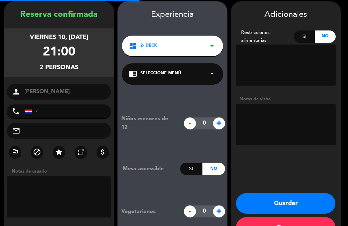
scroll to position [27, 0]
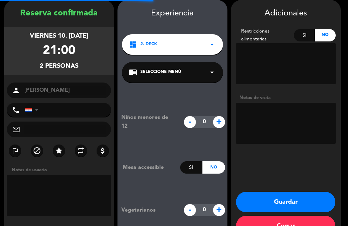
click at [261, 204] on button "Guardar" at bounding box center [285, 202] width 99 height 21
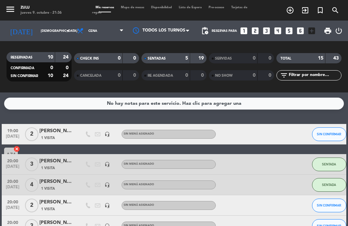
click at [290, 30] on icon "looks_5" at bounding box center [289, 30] width 9 height 9
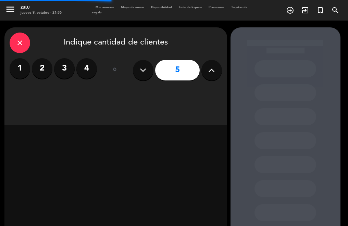
click at [214, 70] on icon at bounding box center [211, 70] width 7 height 10
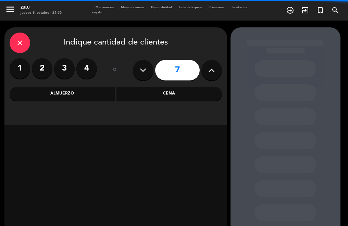
click at [214, 70] on icon at bounding box center [211, 70] width 7 height 10
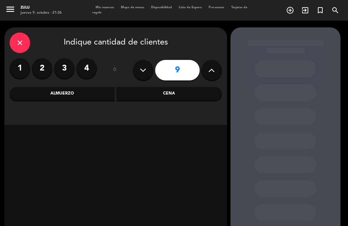
click at [214, 70] on icon at bounding box center [211, 70] width 7 height 10
type input "10"
click at [174, 98] on div "Cena" at bounding box center [168, 94] width 105 height 14
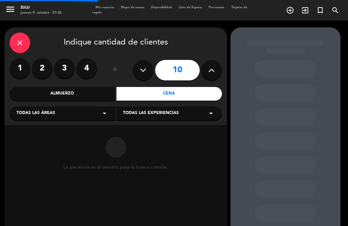
click at [55, 119] on div "Todas las áreas arrow_drop_down" at bounding box center [63, 113] width 106 height 14
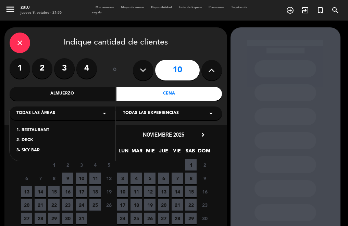
click at [26, 134] on div "1- RESTAURANT 2- DECK 3- SKY BAR" at bounding box center [63, 136] width 106 height 49
click at [21, 125] on div "1- RESTAURANT 2- DECK 3- SKY BAR" at bounding box center [63, 136] width 106 height 49
click at [23, 127] on div "1- RESTAURANT" at bounding box center [62, 130] width 92 height 7
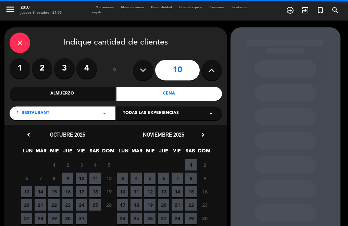
click at [98, 178] on span "11" at bounding box center [94, 178] width 11 height 11
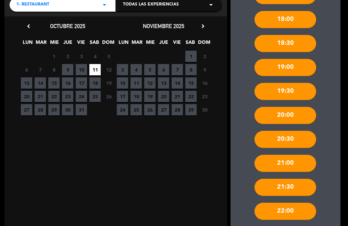
scroll to position [146, 0]
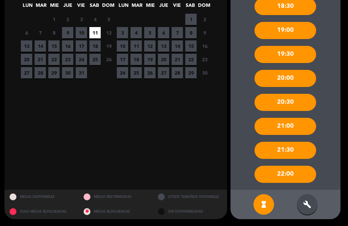
click at [313, 201] on div "build" at bounding box center [307, 204] width 21 height 21
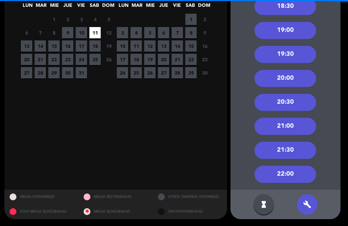
drag, startPoint x: 302, startPoint y: 157, endPoint x: 297, endPoint y: 153, distance: 6.2
click at [300, 156] on div "21:30" at bounding box center [285, 150] width 62 height 17
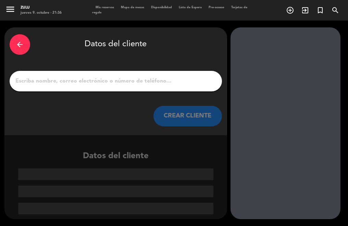
scroll to position [0, 0]
click at [290, 150] on div at bounding box center [285, 123] width 110 height 192
click at [192, 88] on div at bounding box center [116, 81] width 212 height 21
click at [188, 83] on input "1" at bounding box center [116, 81] width 202 height 10
paste input "[PERSON_NAME]"
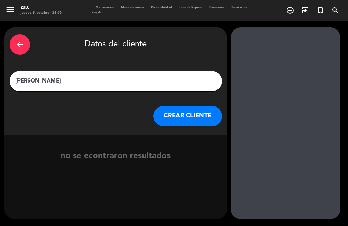
type input "[PERSON_NAME]"
click at [161, 118] on button "CREAR CLIENTE" at bounding box center [187, 116] width 68 height 21
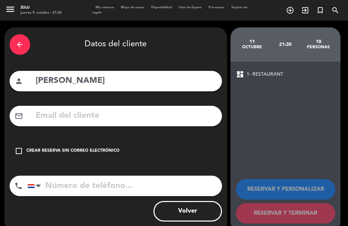
click at [105, 143] on div "check_box_outline_blank Crear reserva sin correo electrónico" at bounding box center [116, 151] width 212 height 21
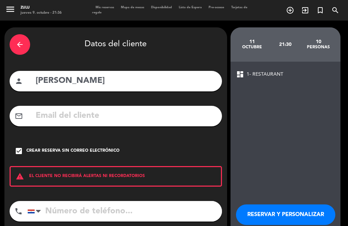
drag, startPoint x: 292, startPoint y: 209, endPoint x: 262, endPoint y: 159, distance: 57.9
click at [292, 208] on button "RESERVAR Y PERSONALIZAR" at bounding box center [285, 214] width 99 height 21
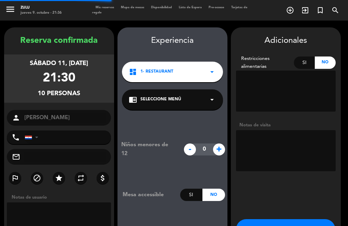
scroll to position [27, 0]
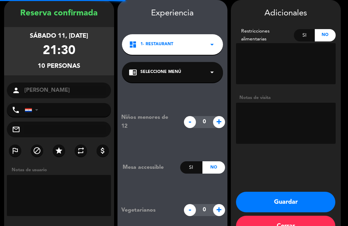
click at [252, 114] on textarea at bounding box center [286, 123] width 100 height 41
type textarea "1.500.000"
click at [297, 199] on button "Guardar" at bounding box center [285, 202] width 99 height 21
